Goal: Transaction & Acquisition: Purchase product/service

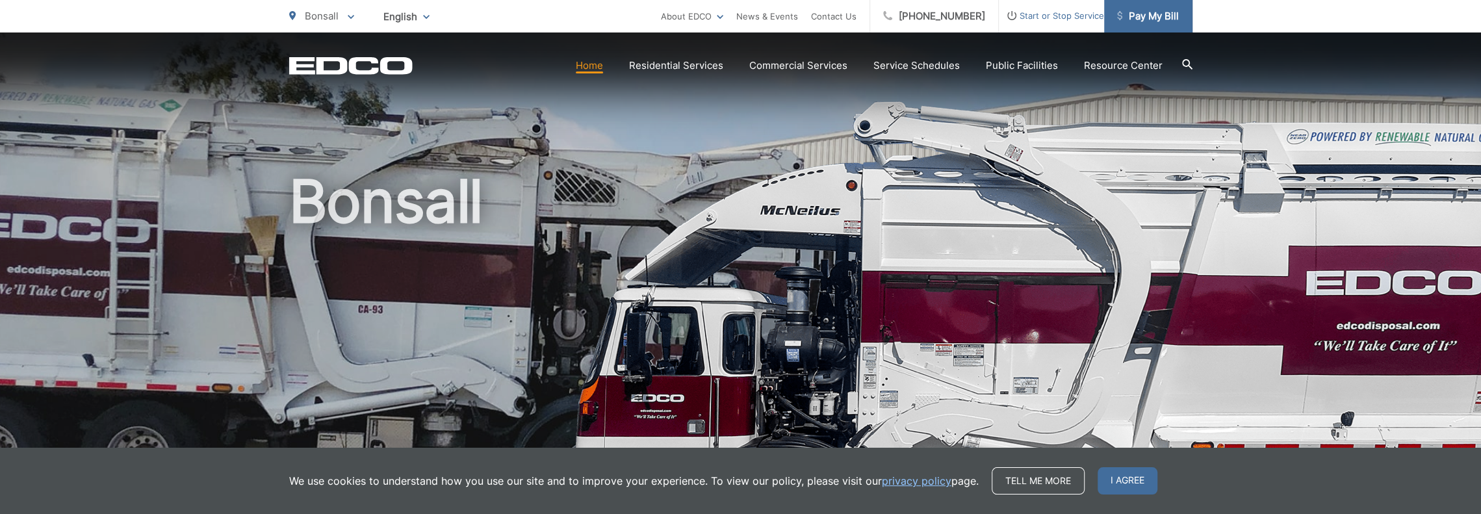
click at [1131, 23] on span "Pay My Bill" at bounding box center [1148, 16] width 62 height 16
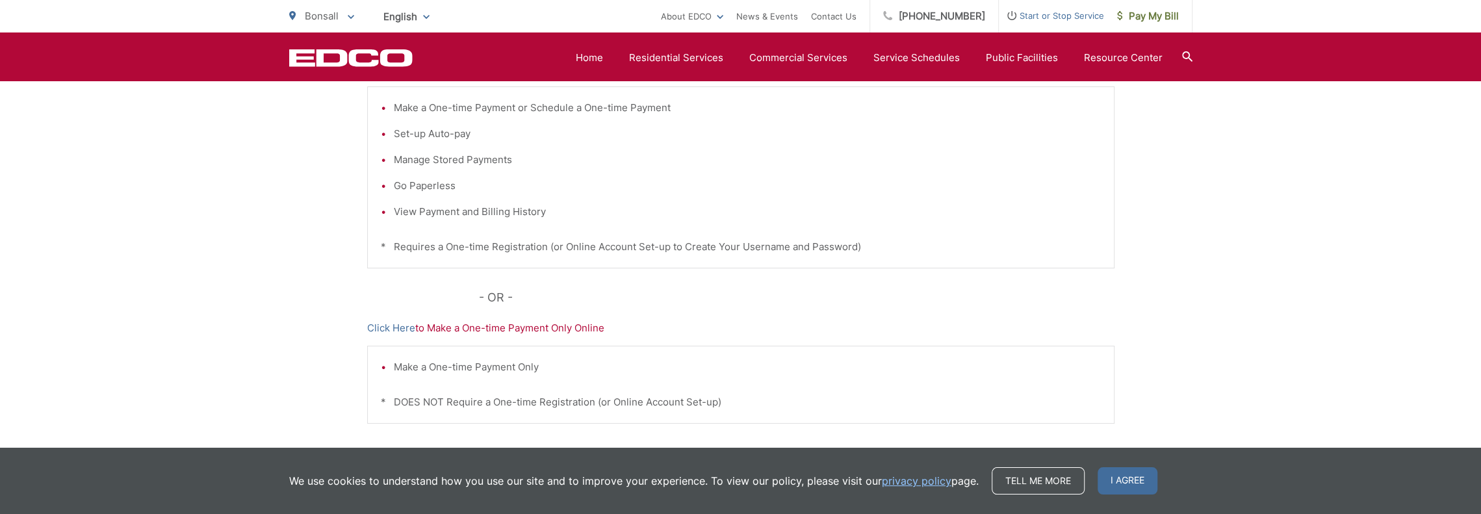
scroll to position [325, 0]
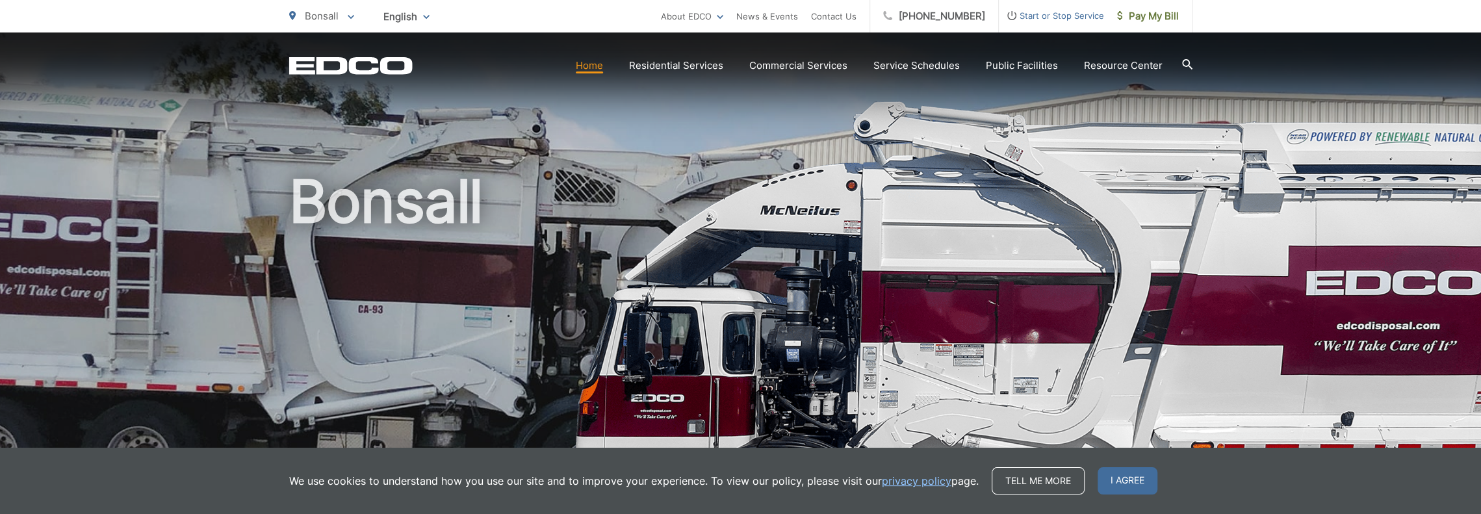
drag, startPoint x: 1148, startPoint y: 478, endPoint x: 1150, endPoint y: 469, distance: 8.8
click at [1145, 478] on span "I agree" at bounding box center [1128, 480] width 60 height 27
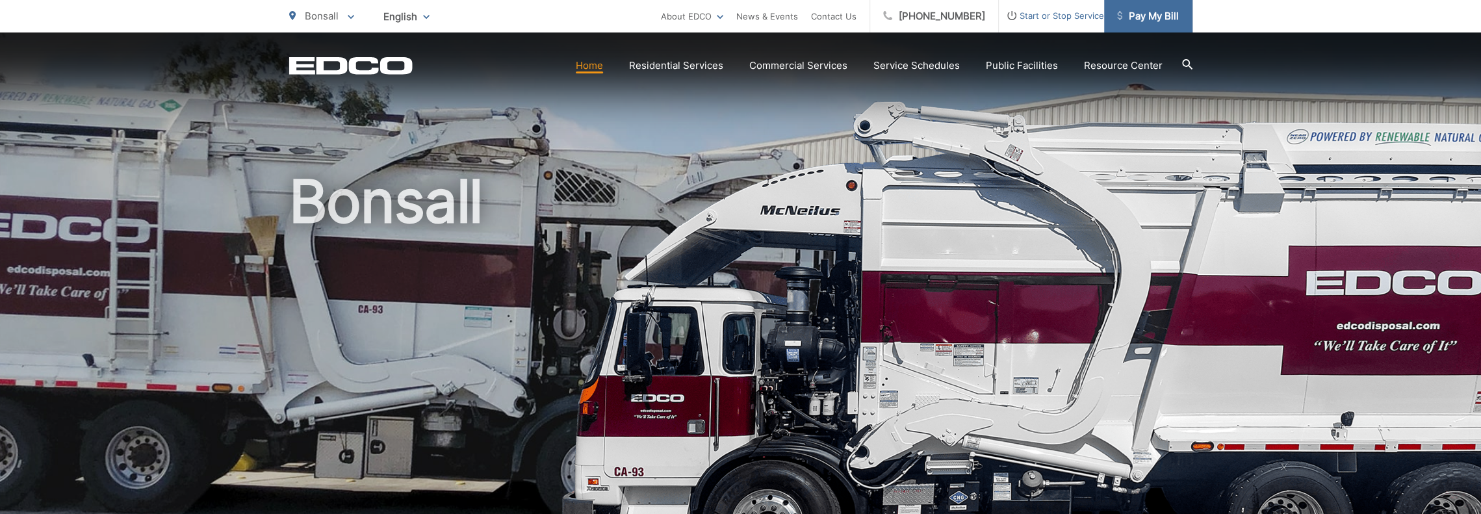
click at [1134, 18] on span "Pay My Bill" at bounding box center [1148, 16] width 62 height 16
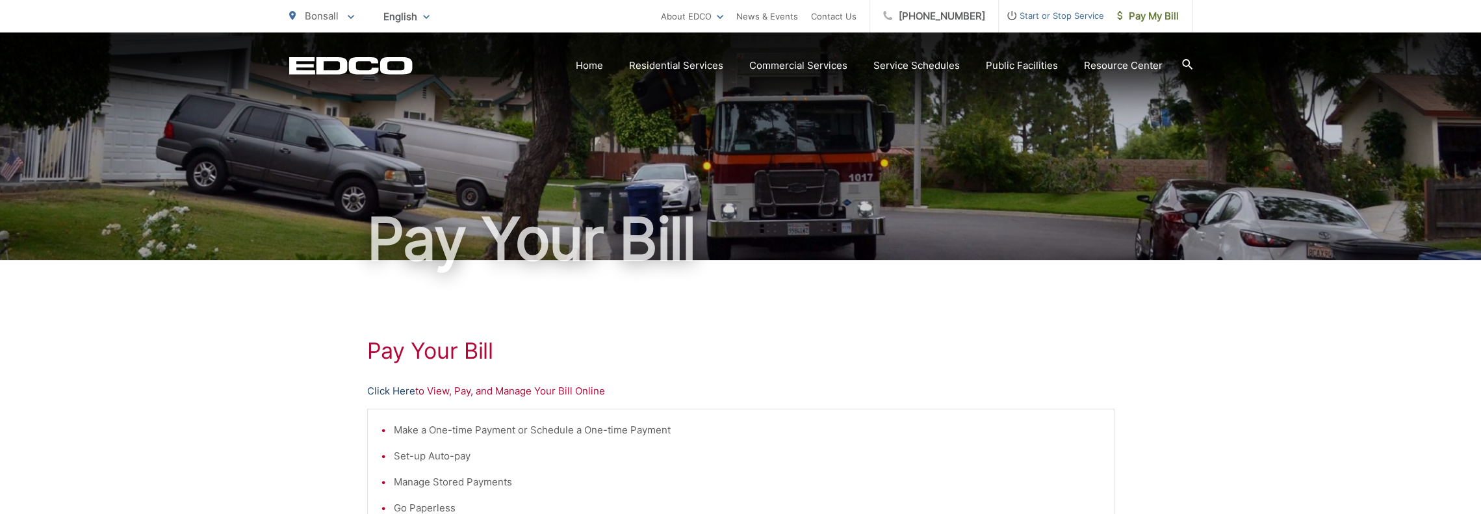
click at [407, 393] on link "Click Here" at bounding box center [391, 391] width 48 height 16
